Goal: Task Accomplishment & Management: Complete application form

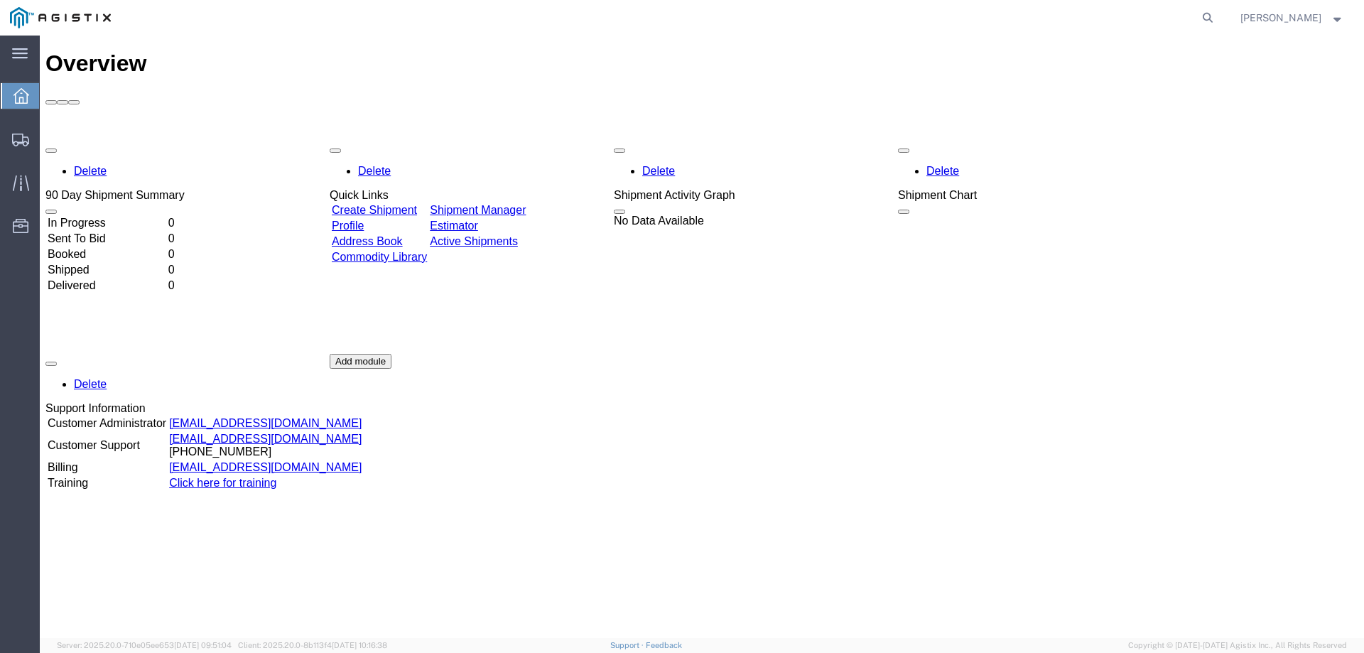
click at [335, 151] on span "button" at bounding box center [335, 151] width 0 height 0
click at [13, 49] on icon at bounding box center [20, 53] width 16 height 10
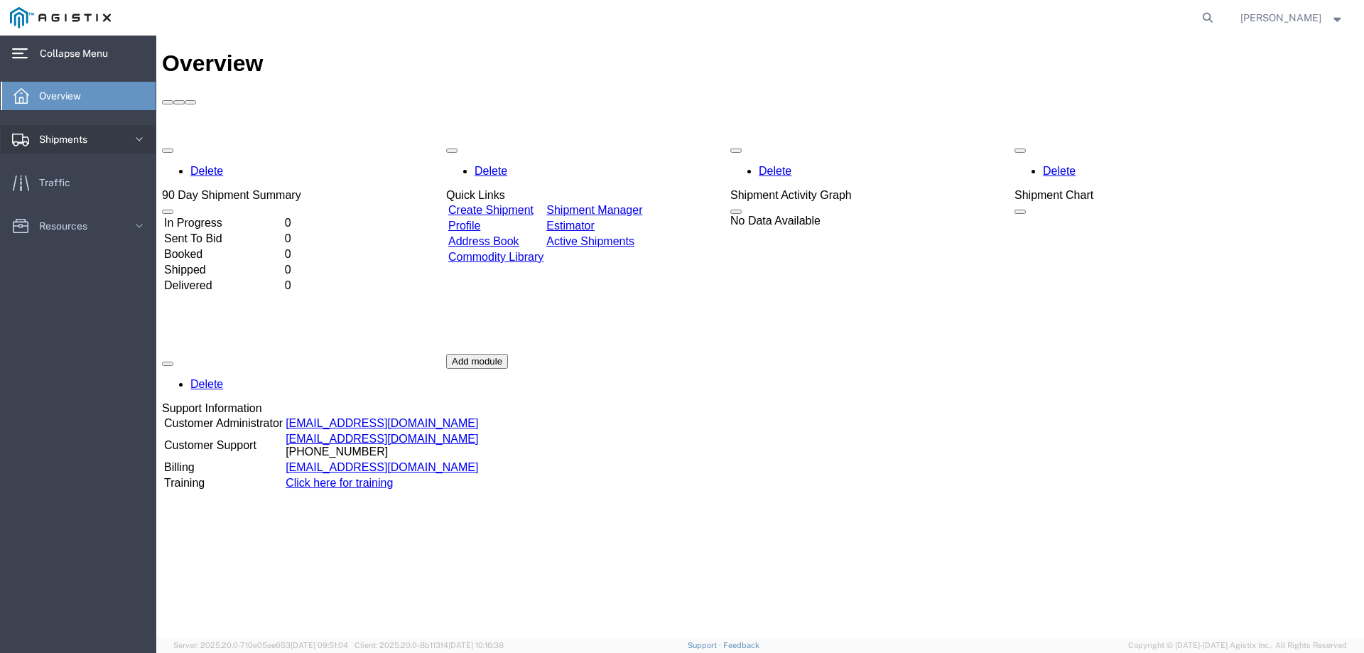
click at [82, 131] on span "Shipments" at bounding box center [68, 139] width 58 height 28
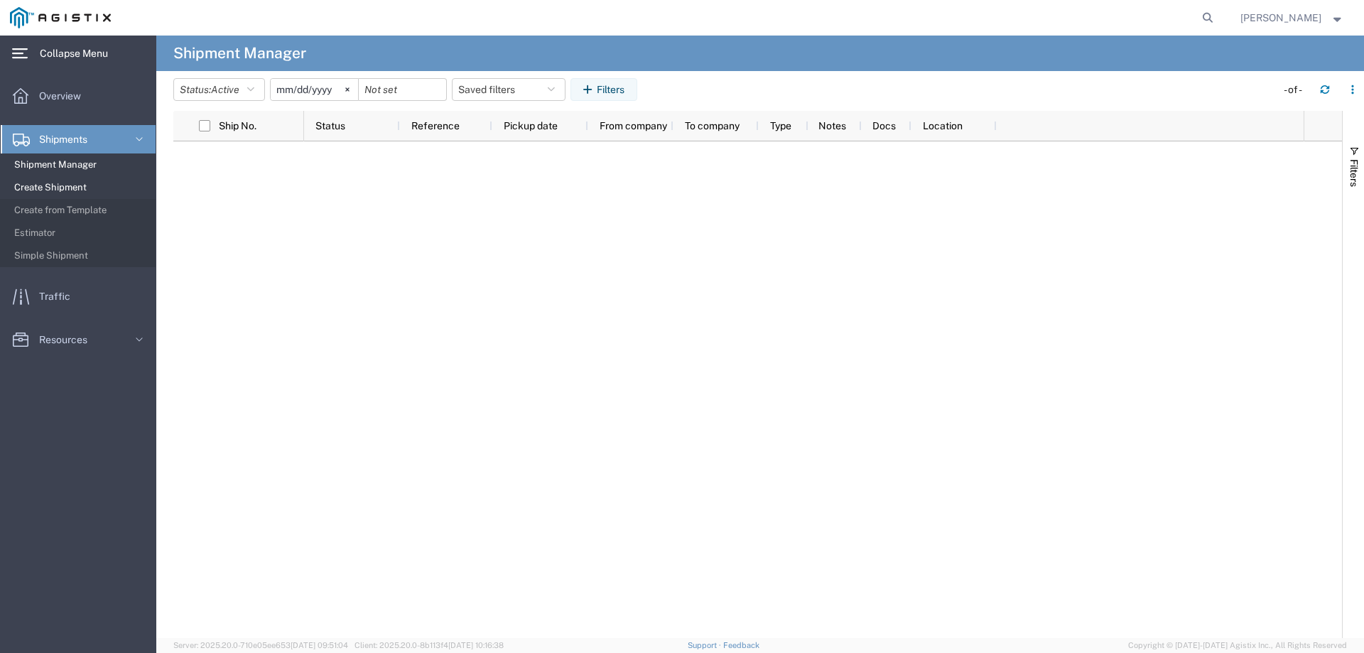
click at [65, 189] on span "Create Shipment" at bounding box center [79, 187] width 131 height 28
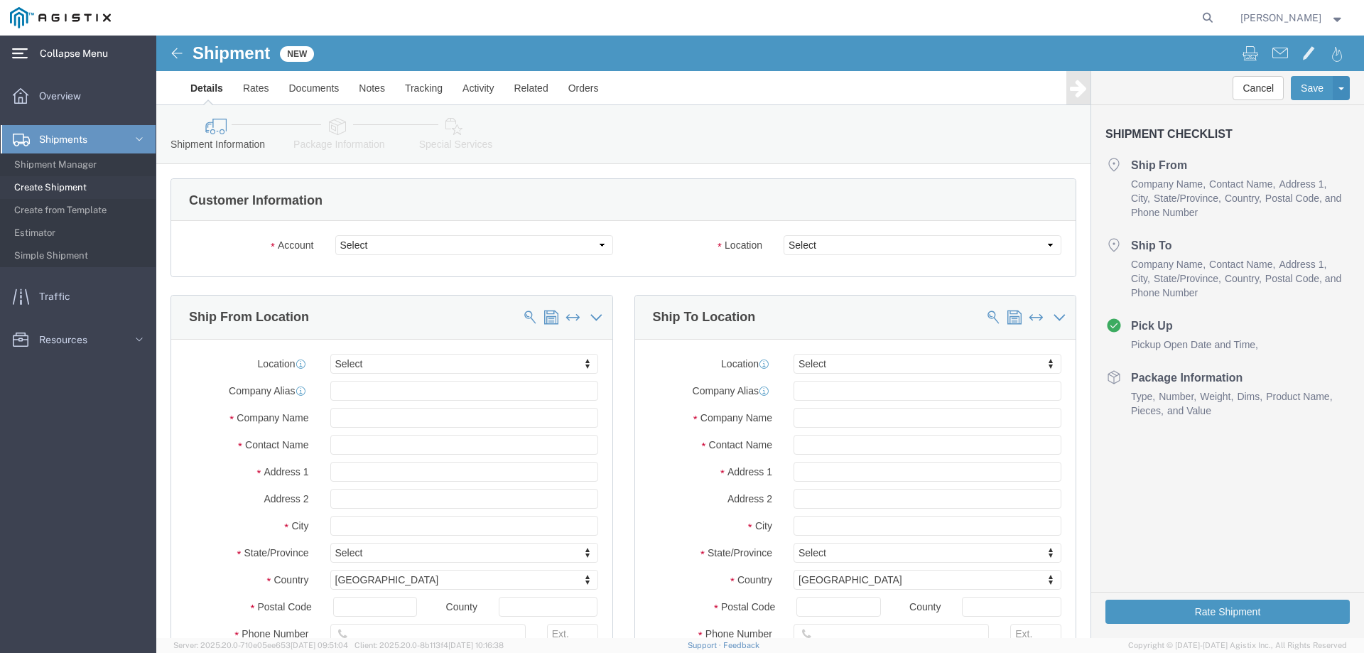
select select
click select "Select Esna-La Sarge Logistics PG&E"
select select "9596"
click select "Select Esna-La Sarge Logistics PG&E"
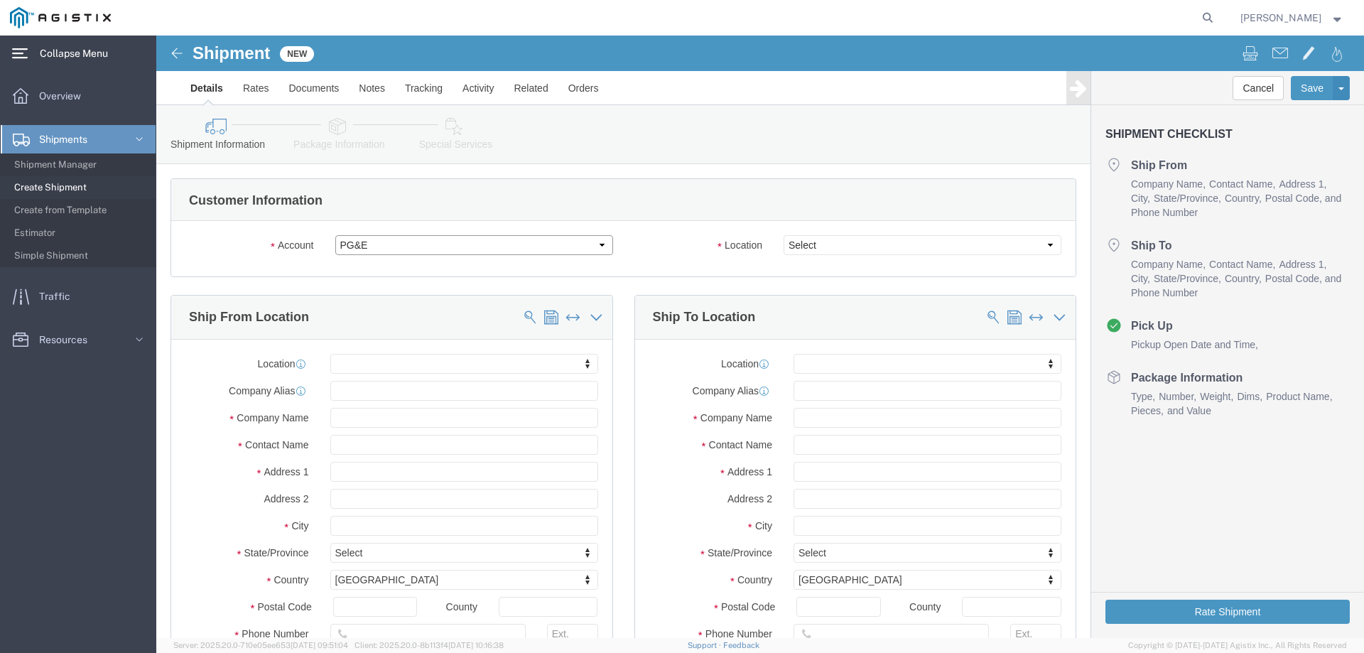
select select
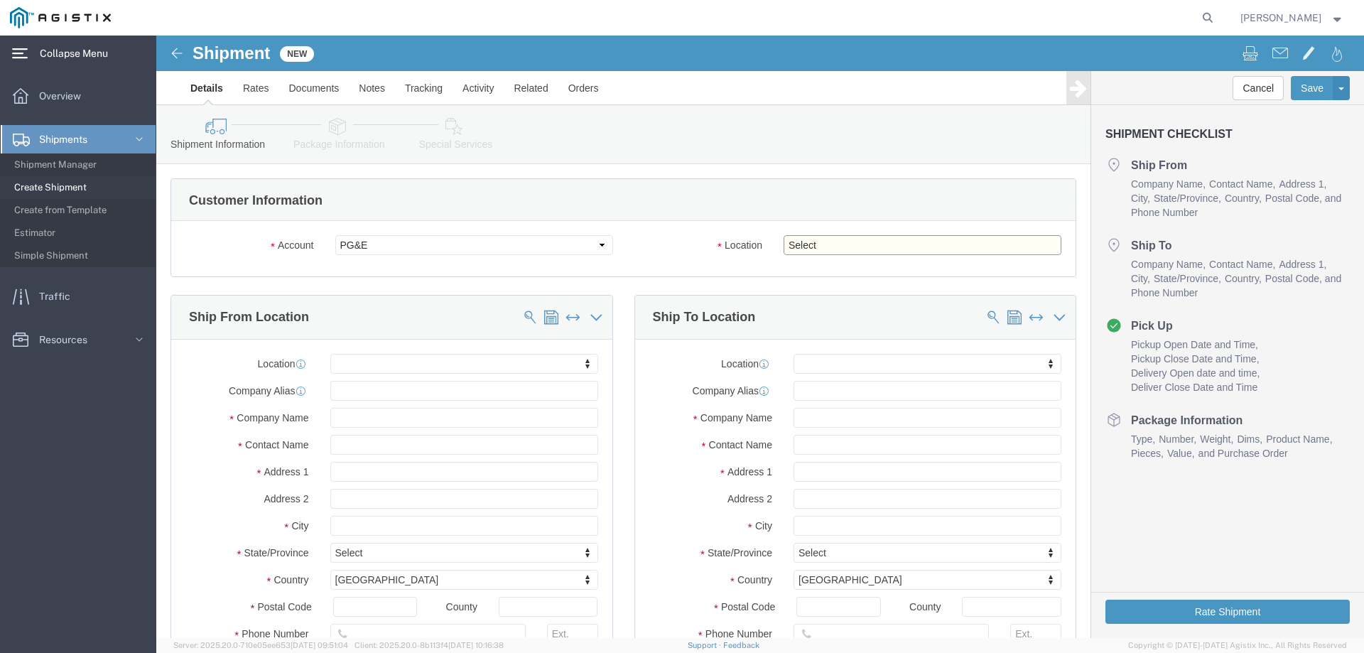
click select "Select All Others [GEOGRAPHIC_DATA] [GEOGRAPHIC_DATA] [GEOGRAPHIC_DATA] [GEOGRA…"
select select "23082"
click select "Select All Others [GEOGRAPHIC_DATA] [GEOGRAPHIC_DATA] [GEOGRAPHIC_DATA] [GEOGRA…"
